Goal: Task Accomplishment & Management: Use online tool/utility

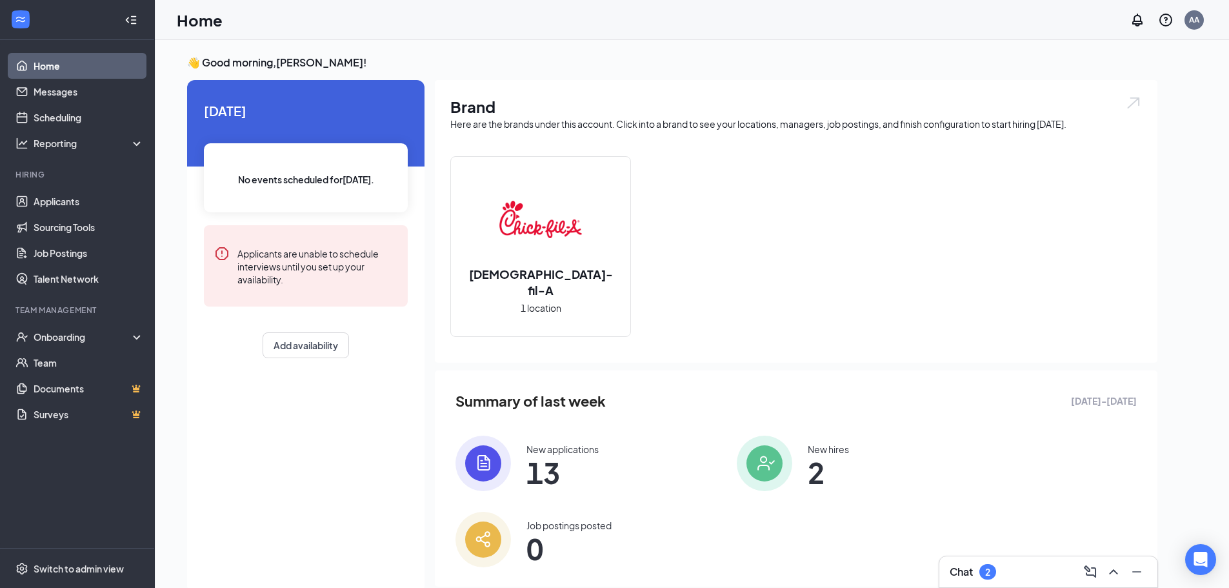
click at [491, 444] on img at bounding box center [482, 462] width 55 height 55
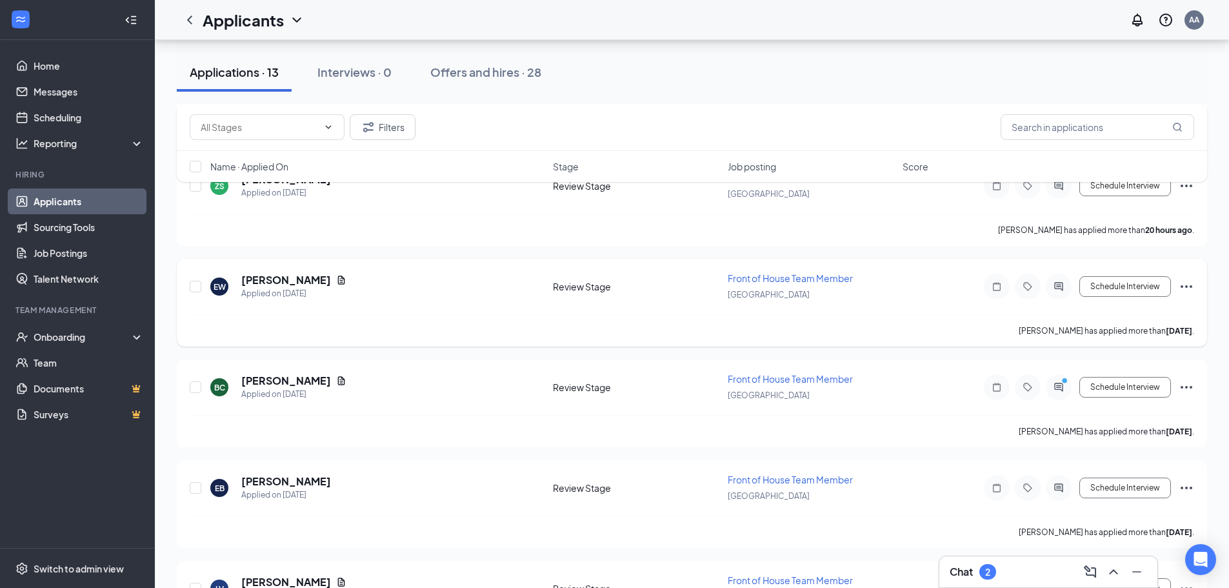
scroll to position [454, 0]
click at [1182, 488] on icon "Ellipses" at bounding box center [1187, 489] width 12 height 3
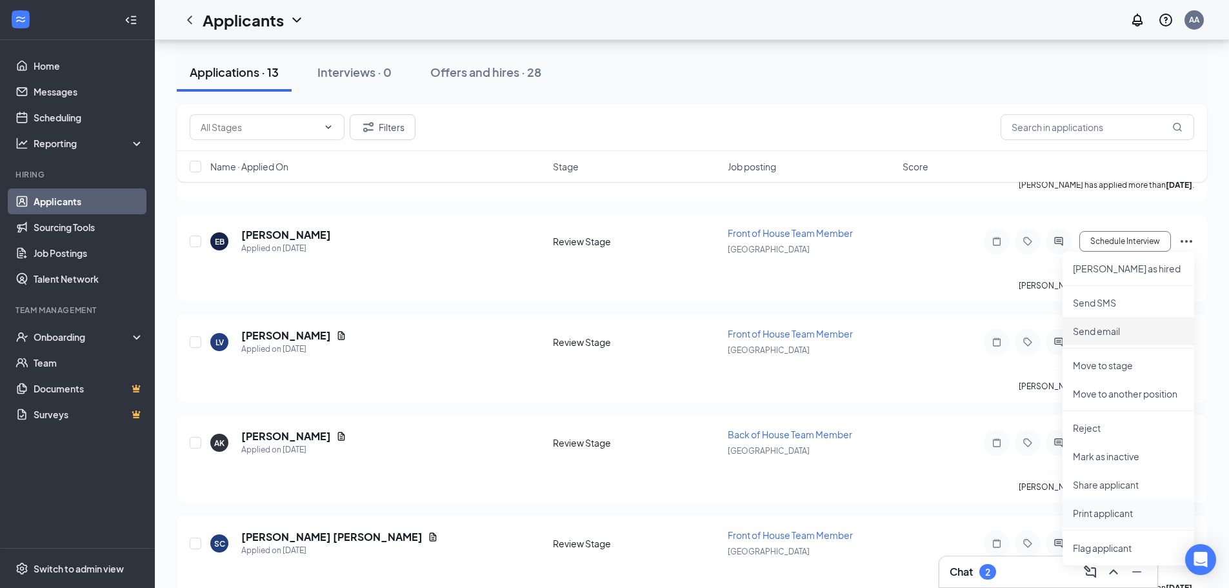
scroll to position [712, 0]
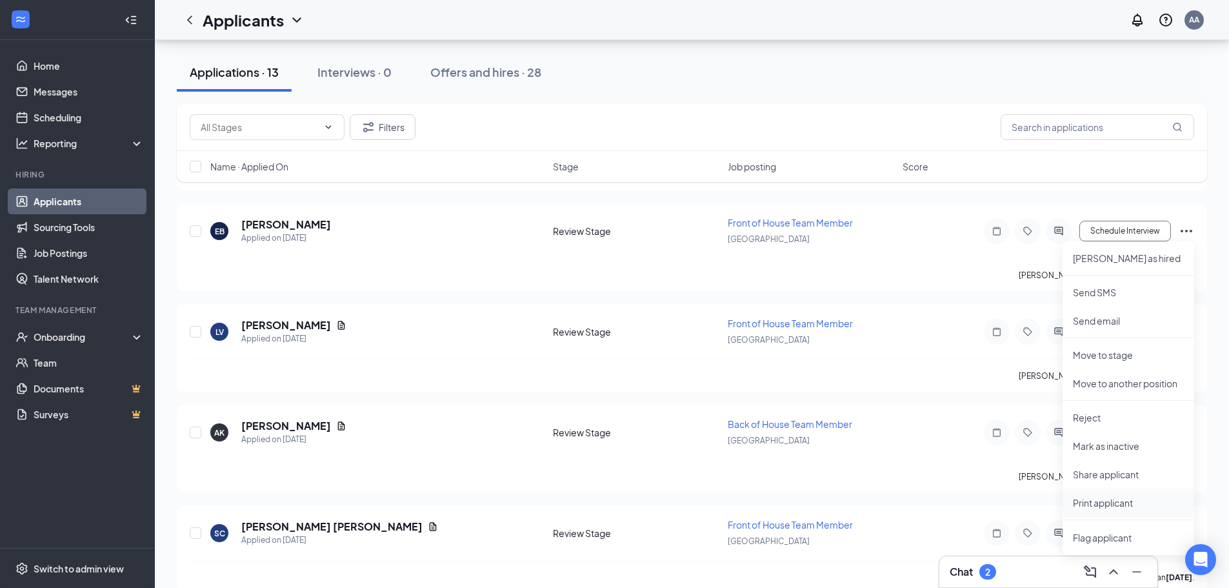
click at [1122, 504] on p "Print applicant" at bounding box center [1128, 502] width 111 height 13
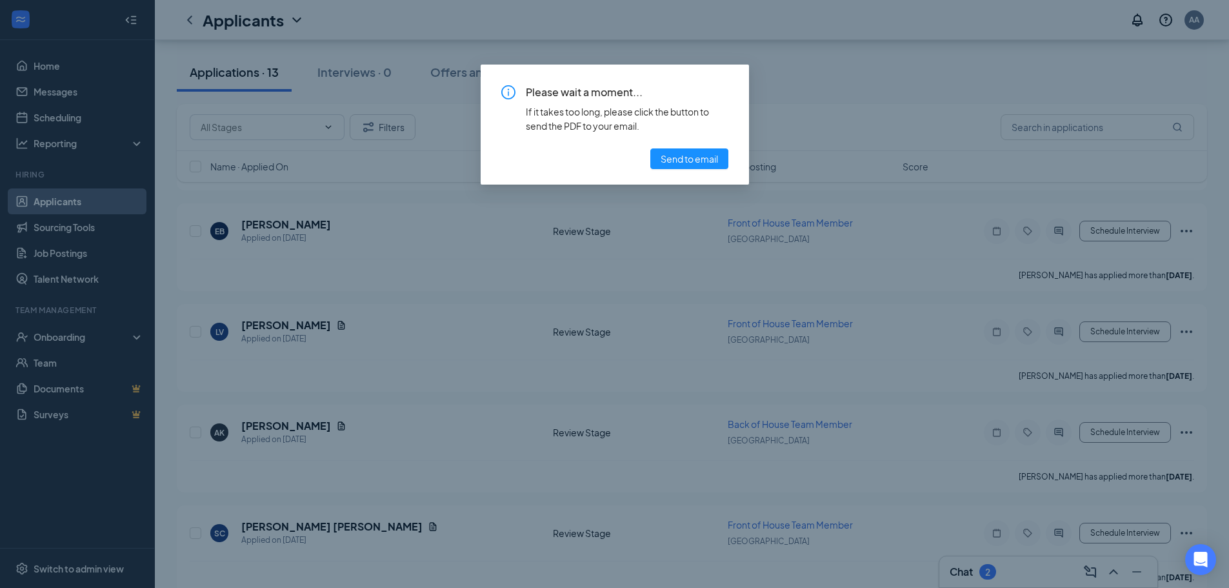
click at [665, 144] on div "Please wait a moment... If it takes too long, please click the button to send t…" at bounding box center [614, 127] width 227 height 84
click at [666, 154] on span "Send to email" at bounding box center [689, 159] width 57 height 14
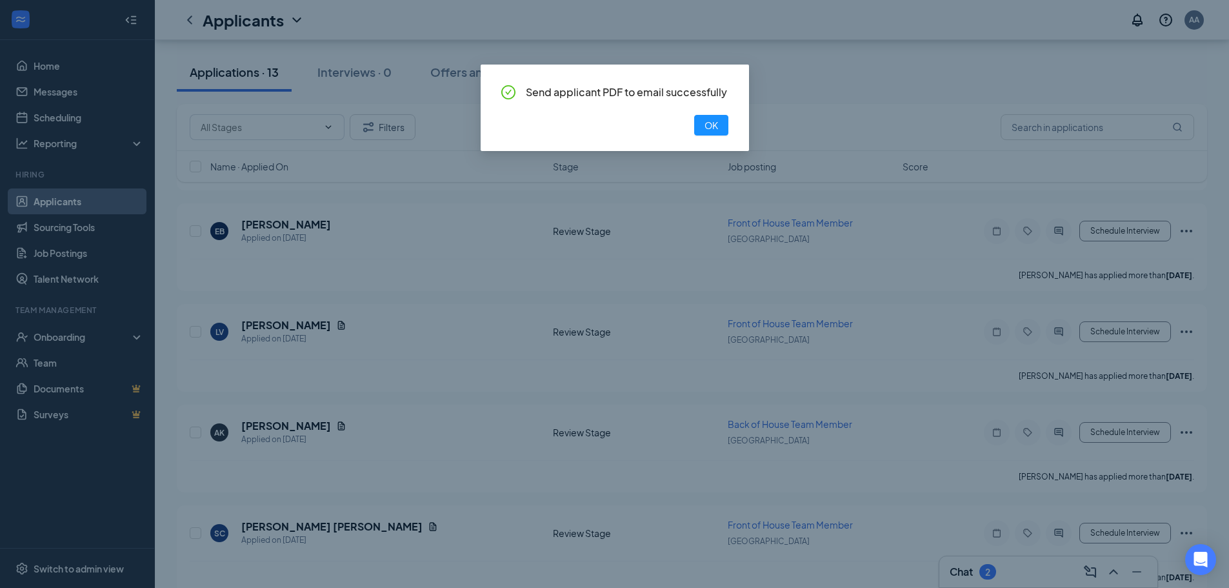
click at [703, 114] on div "Send applicant PDF to email successfully OK" at bounding box center [614, 110] width 227 height 50
click at [703, 117] on button "OK" at bounding box center [711, 125] width 34 height 21
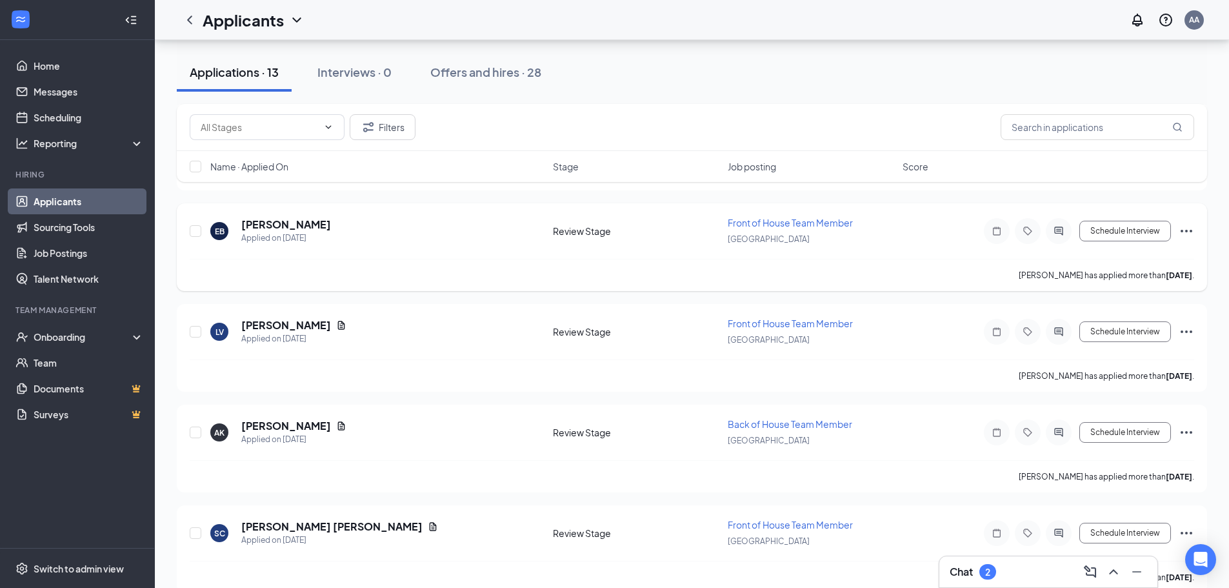
click at [1182, 230] on icon "Ellipses" at bounding box center [1187, 231] width 12 height 3
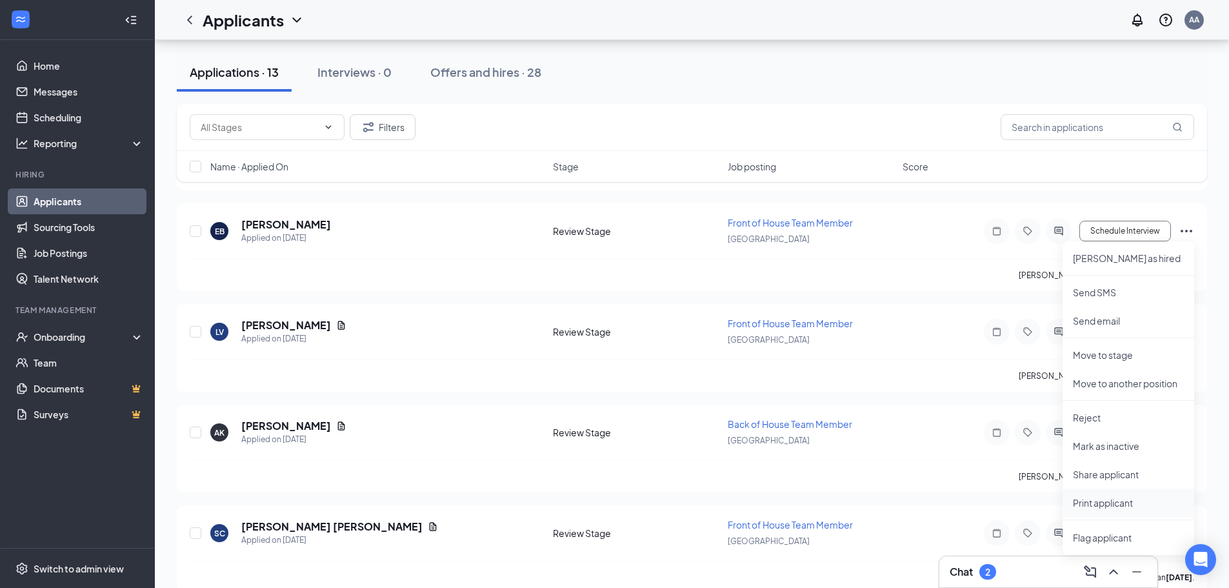
click at [1112, 504] on p "Print applicant" at bounding box center [1128, 502] width 111 height 13
